Goal: Use online tool/utility: Utilize a website feature to perform a specific function

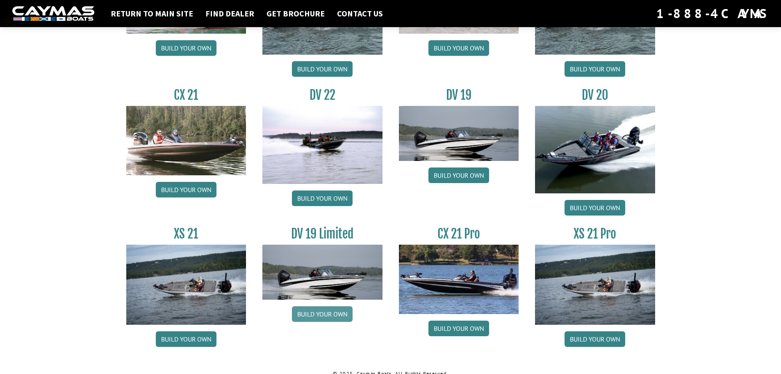
scroll to position [930, 0]
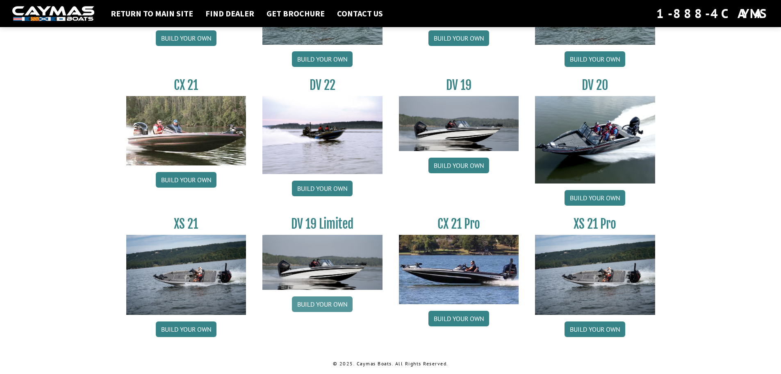
click at [319, 309] on link "Build your own" at bounding box center [322, 304] width 61 height 16
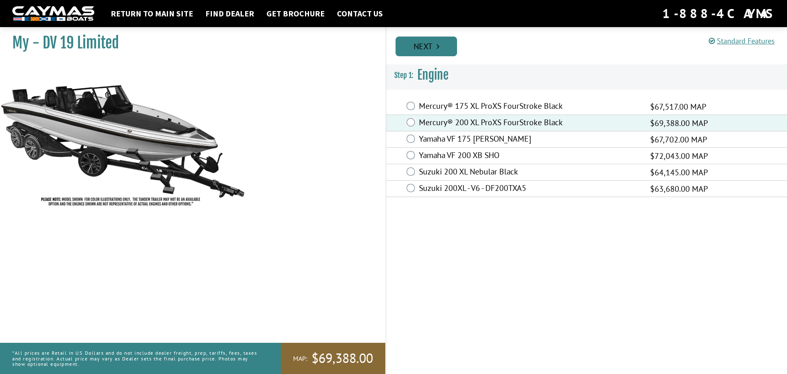
click at [429, 49] on link "Next" at bounding box center [427, 46] width 62 height 20
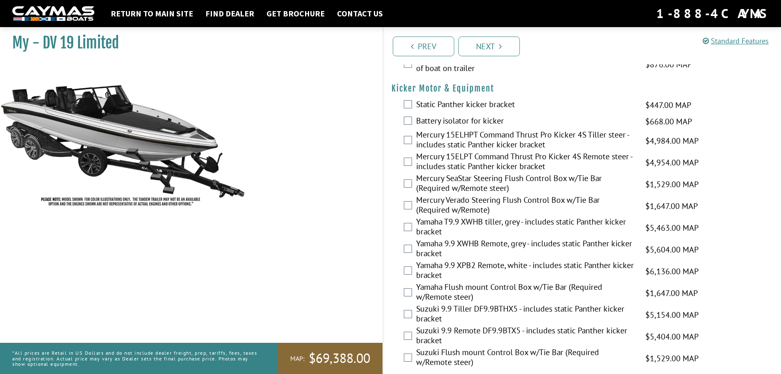
scroll to position [686, 0]
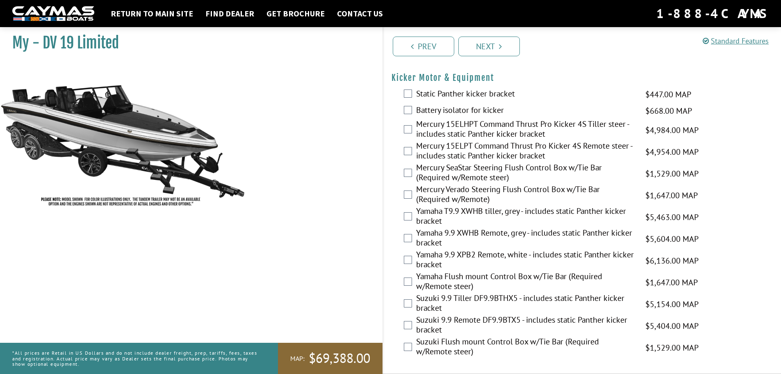
click at [646, 190] on span "$1,647.00 MAP" at bounding box center [672, 195] width 52 height 12
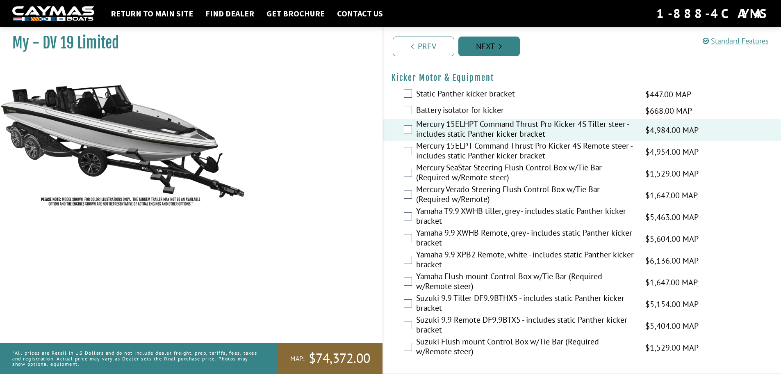
click at [479, 48] on link "Next" at bounding box center [489, 46] width 62 height 20
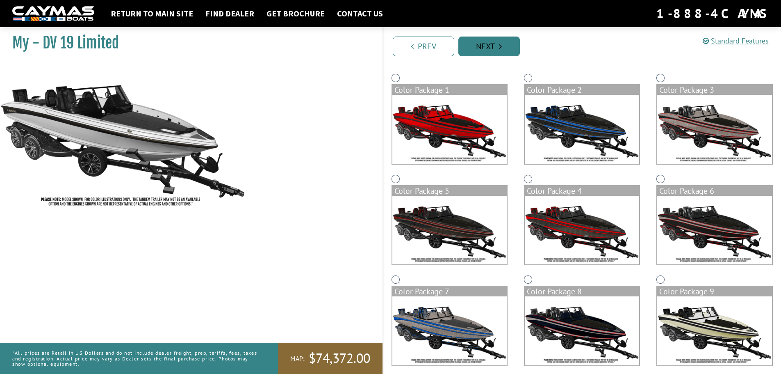
scroll to position [0, 0]
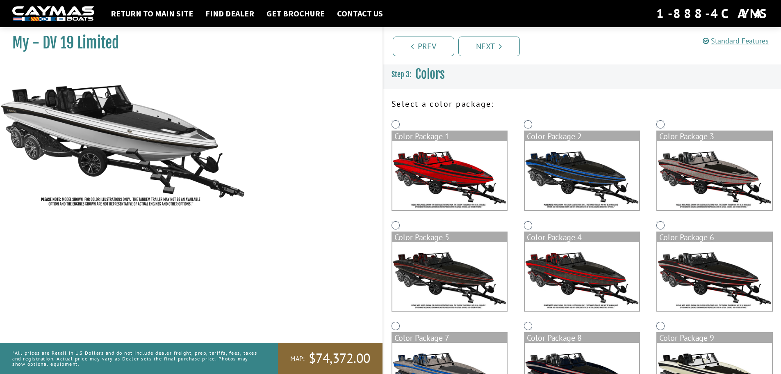
click at [613, 157] on img at bounding box center [582, 175] width 114 height 69
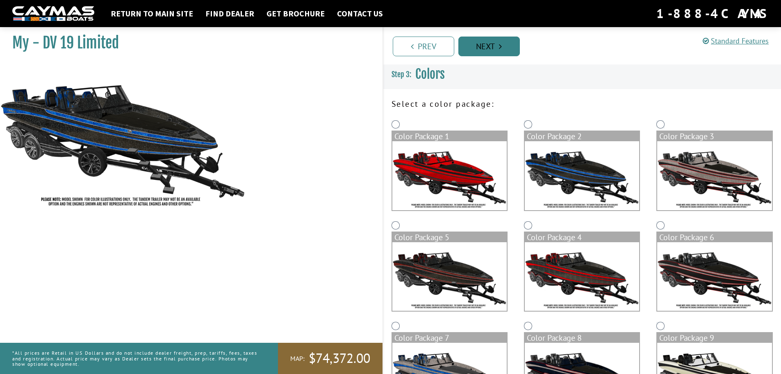
click at [489, 43] on link "Next" at bounding box center [489, 46] width 62 height 20
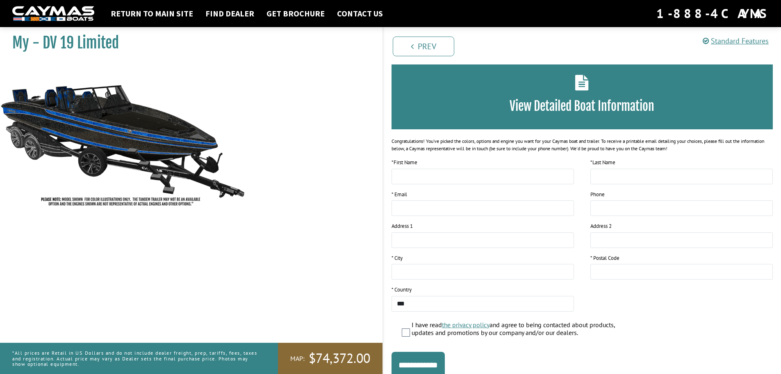
scroll to position [67, 0]
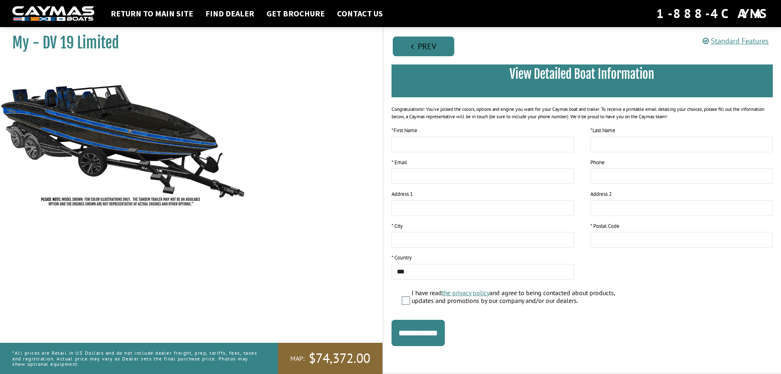
click at [427, 51] on link "Prev" at bounding box center [424, 46] width 62 height 20
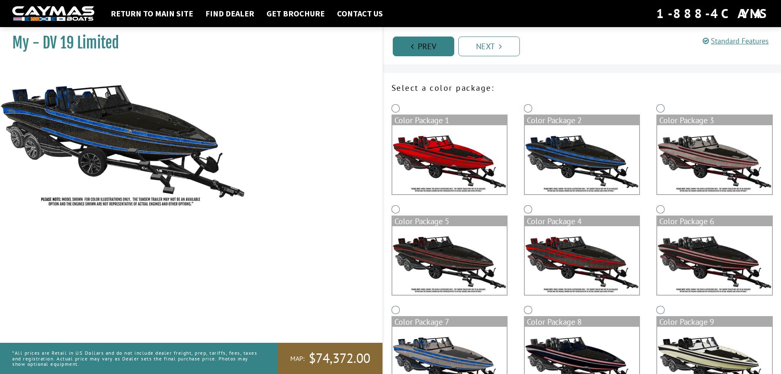
scroll to position [0, 0]
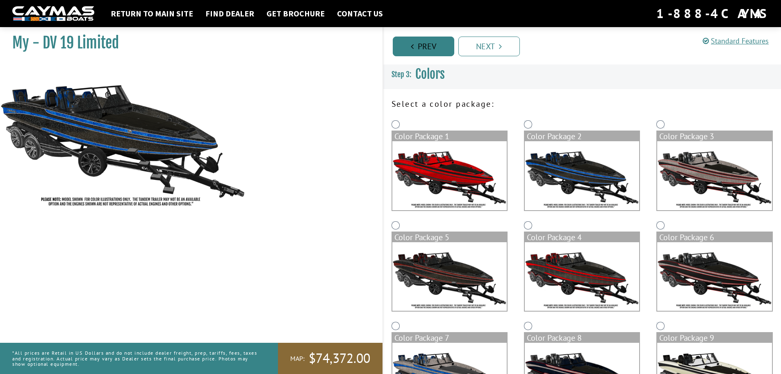
click at [440, 44] on link "Prev" at bounding box center [424, 46] width 62 height 20
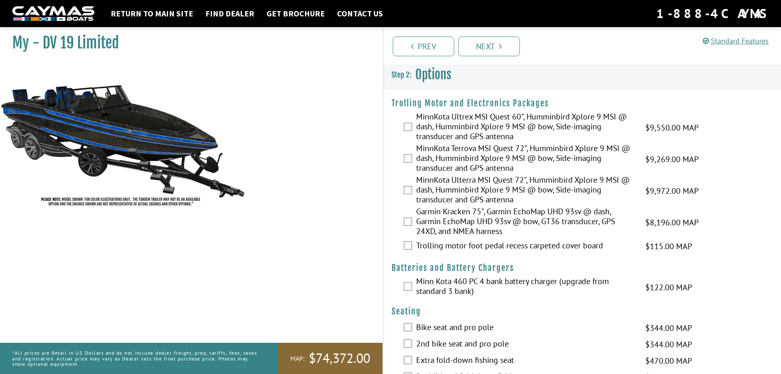
click at [413, 220] on div "Garmin Kracken 75", Garmin EchoMap UHD 93sv @ dash, Garmin EchoMap UHD 93sv @ b…" at bounding box center [582, 222] width 398 height 32
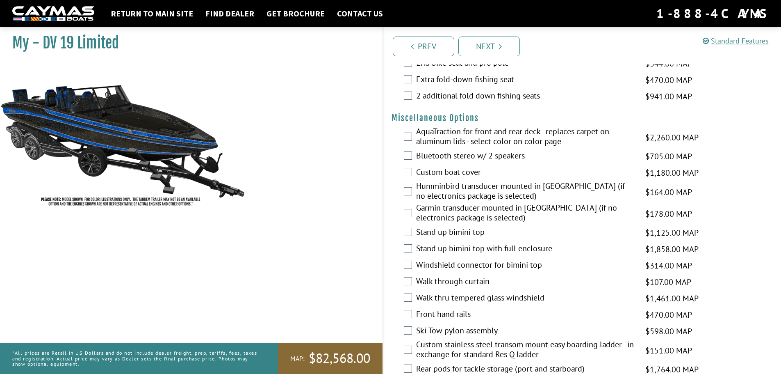
scroll to position [82, 0]
